Goal: Task Accomplishment & Management: Manage account settings

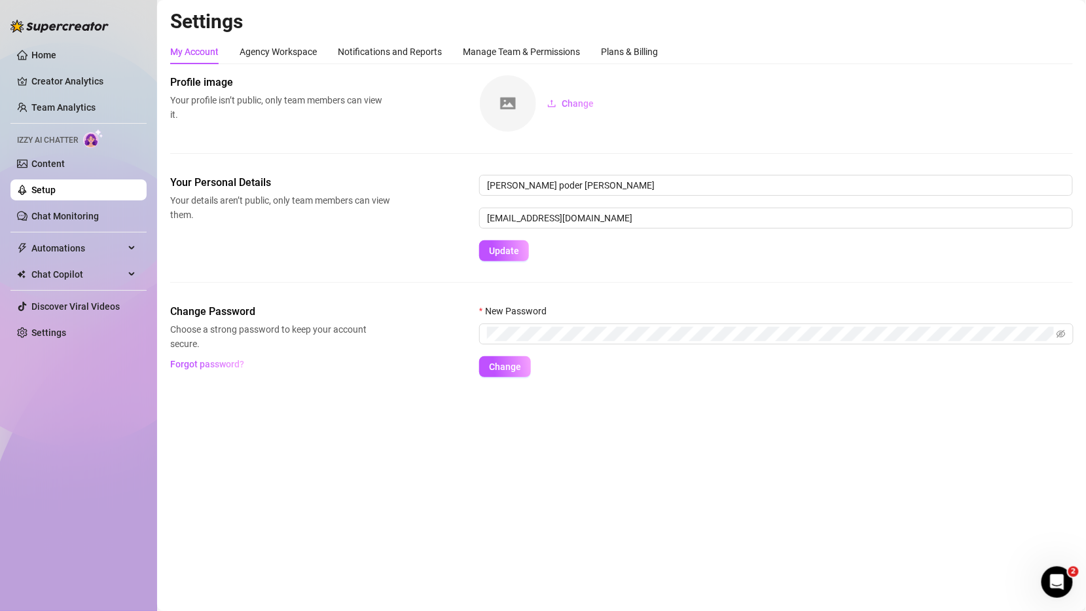
click at [56, 195] on link "Setup" at bounding box center [43, 190] width 24 height 10
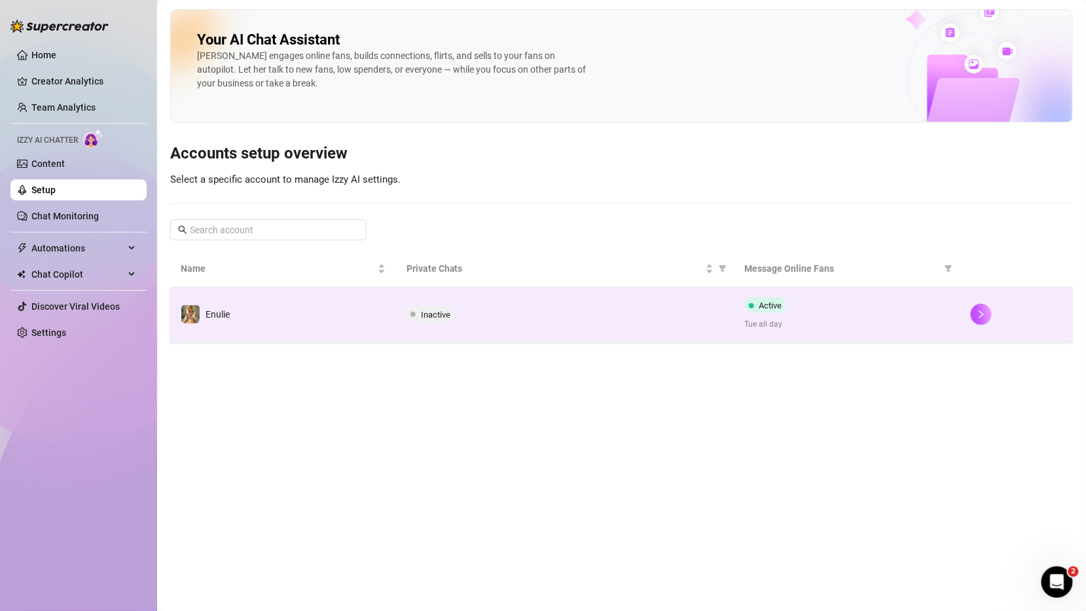
click at [536, 313] on div "Inactive" at bounding box center [564, 314] width 317 height 16
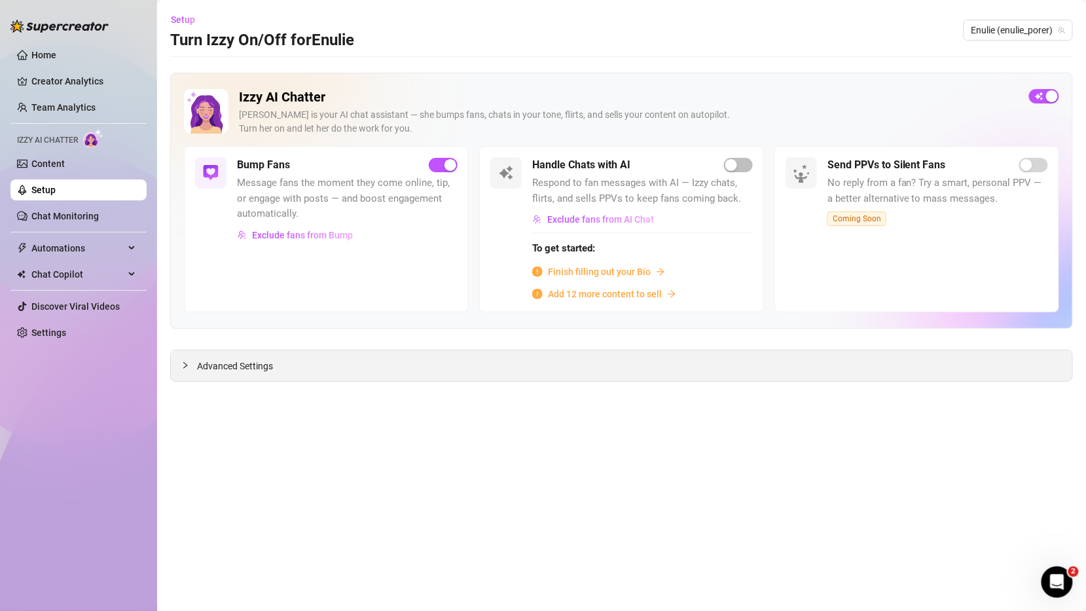
click at [198, 371] on div "Advanced Settings" at bounding box center [621, 365] width 901 height 31
click at [190, 361] on div at bounding box center [189, 365] width 16 height 14
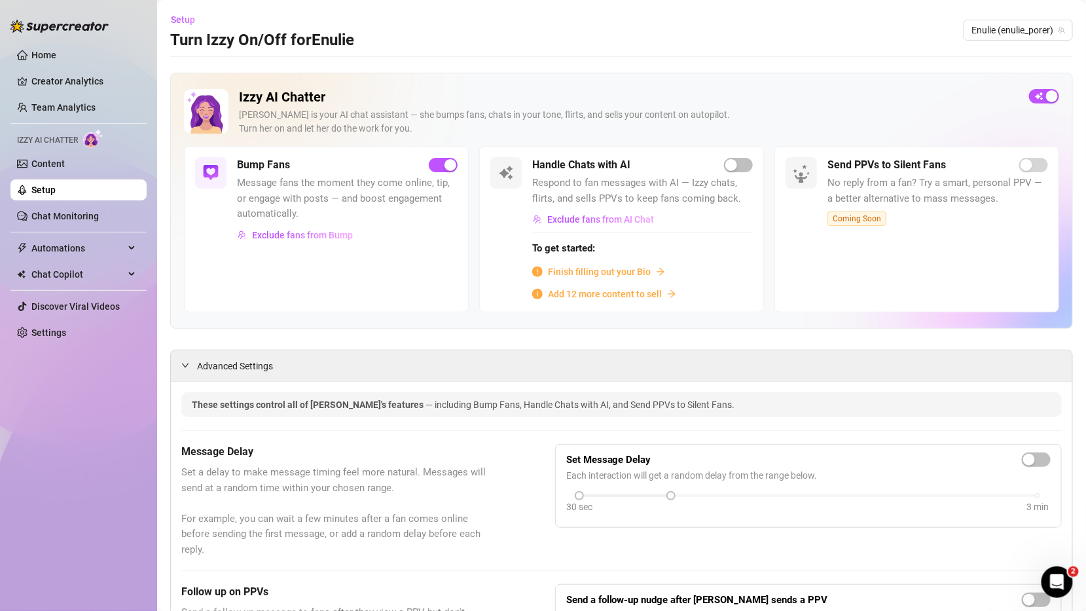
scroll to position [899, 0]
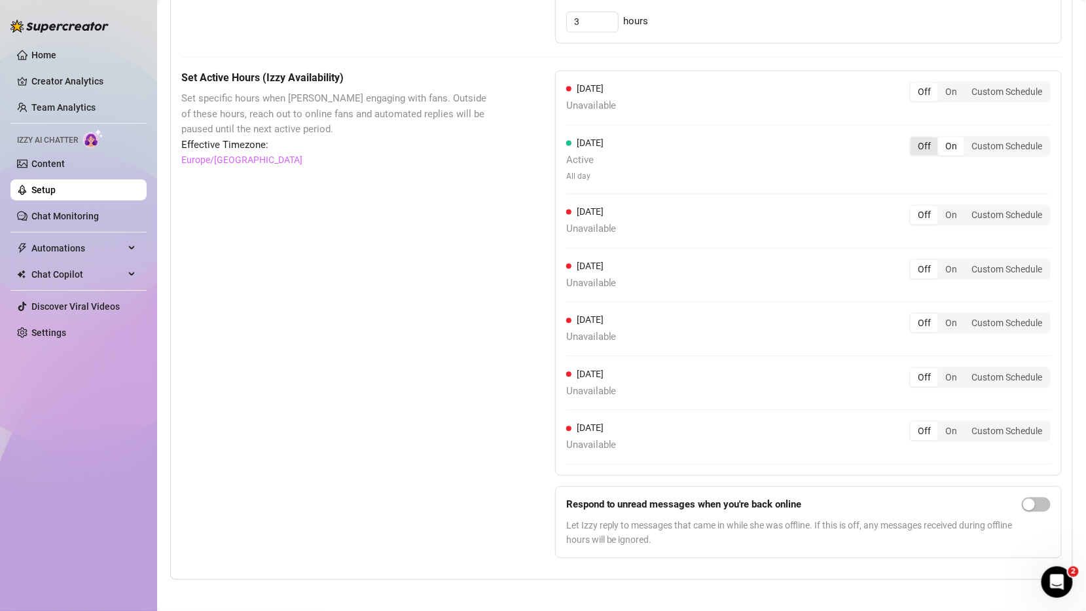
click at [926, 139] on div "Off" at bounding box center [923, 146] width 27 height 18
click at [913, 139] on input "Off" at bounding box center [913, 139] width 0 height 0
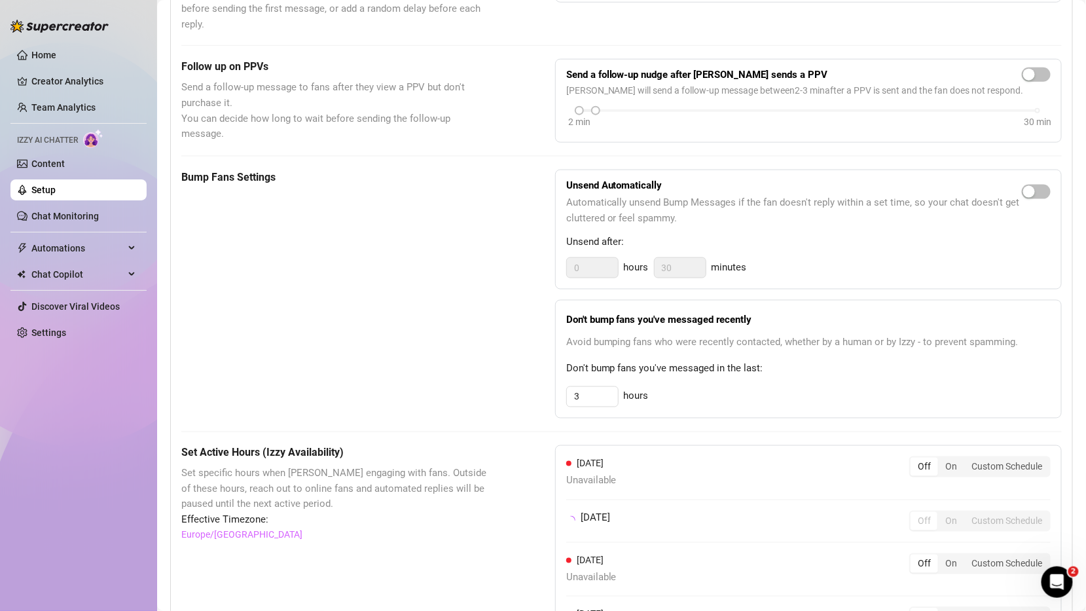
scroll to position [0, 0]
